Goal: Information Seeking & Learning: Check status

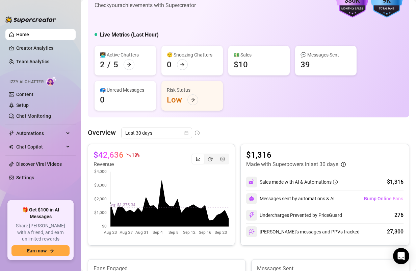
scroll to position [114, 0]
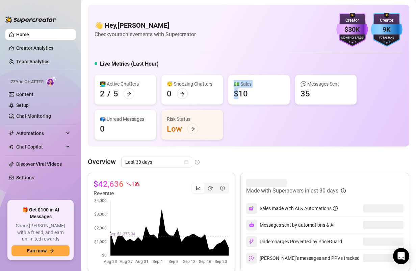
drag, startPoint x: 236, startPoint y: 95, endPoint x: 249, endPoint y: 95, distance: 12.5
click at [249, 95] on div "💵 Sales $10" at bounding box center [258, 90] width 61 height 30
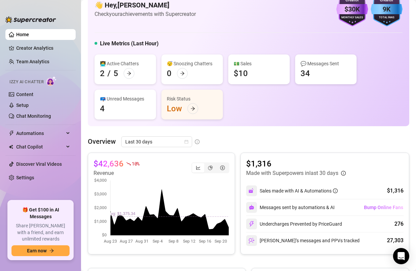
scroll to position [21, 0]
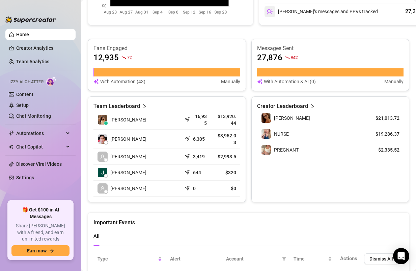
scroll to position [249, 0]
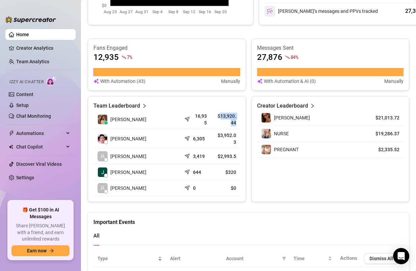
drag, startPoint x: 216, startPoint y: 114, endPoint x: 239, endPoint y: 124, distance: 24.4
click at [239, 124] on td "$13,920.44" at bounding box center [225, 119] width 29 height 19
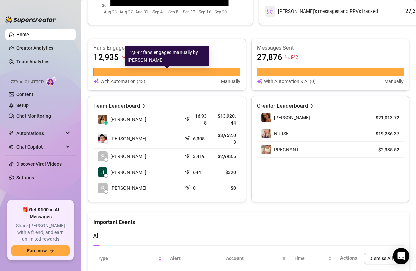
scroll to position [172, 0]
